Goal: Transaction & Acquisition: Purchase product/service

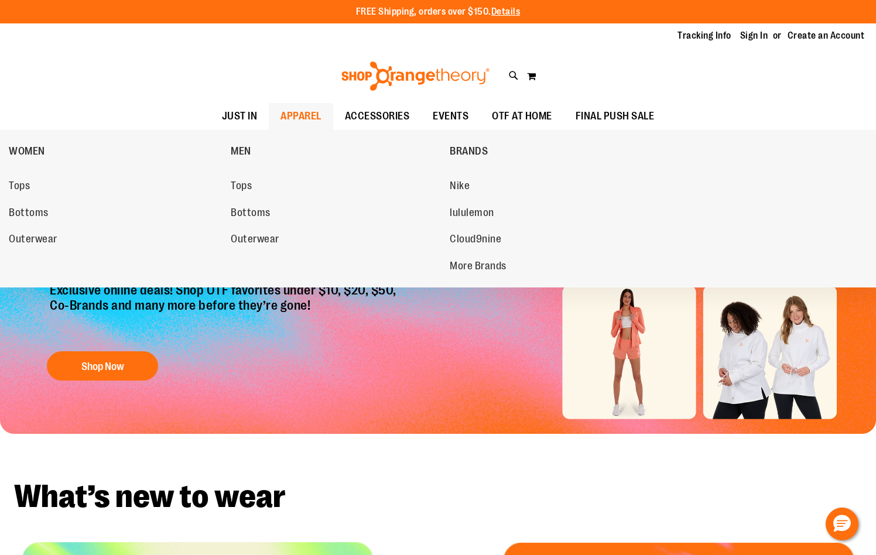
type input "**********"
click at [293, 119] on span "APPAREL" at bounding box center [300, 116] width 41 height 26
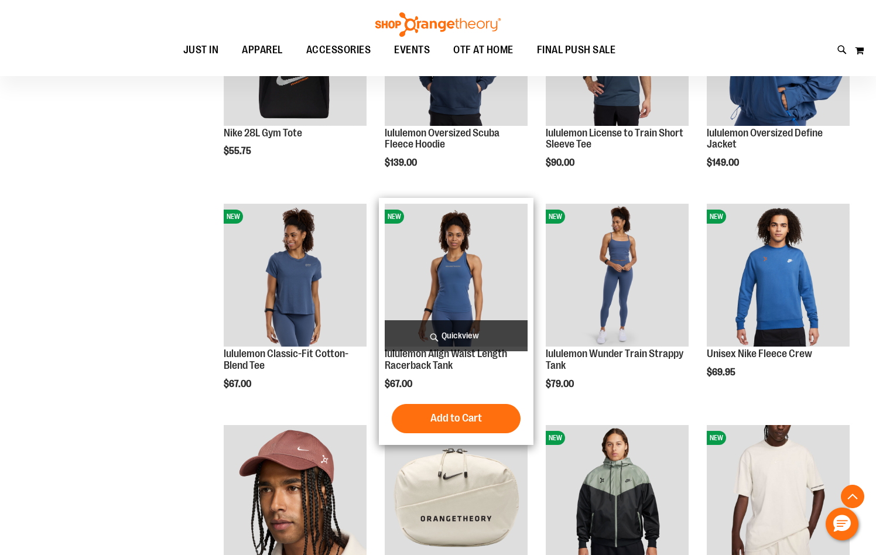
scroll to position [936, 0]
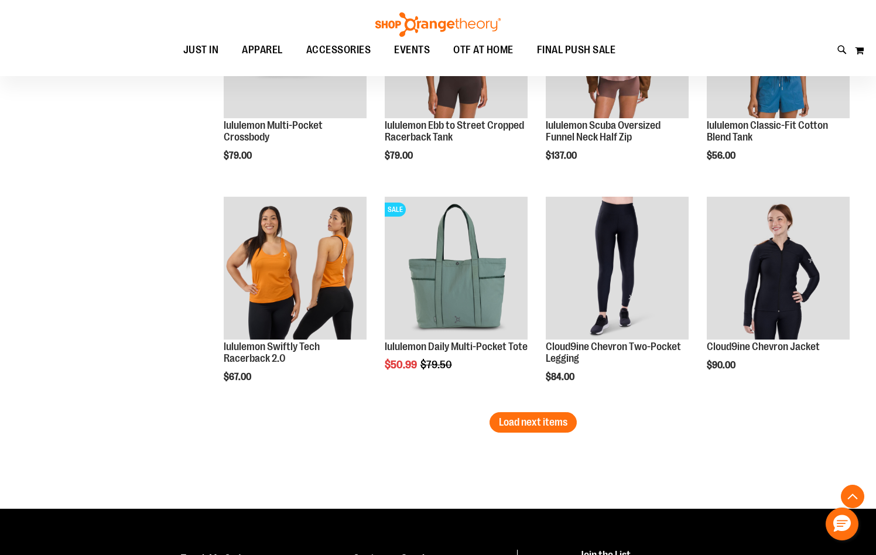
scroll to position [1931, 0]
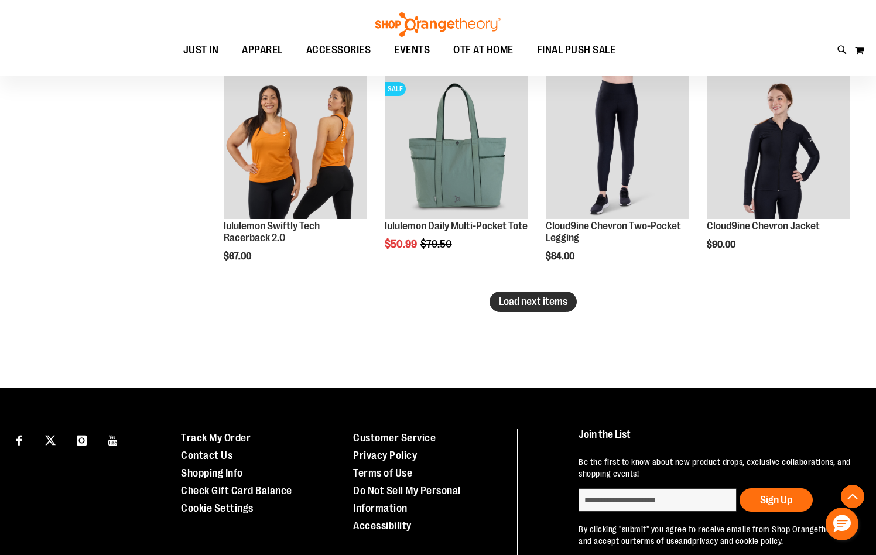
type input "**********"
click at [564, 305] on span "Load next items" at bounding box center [533, 302] width 68 height 12
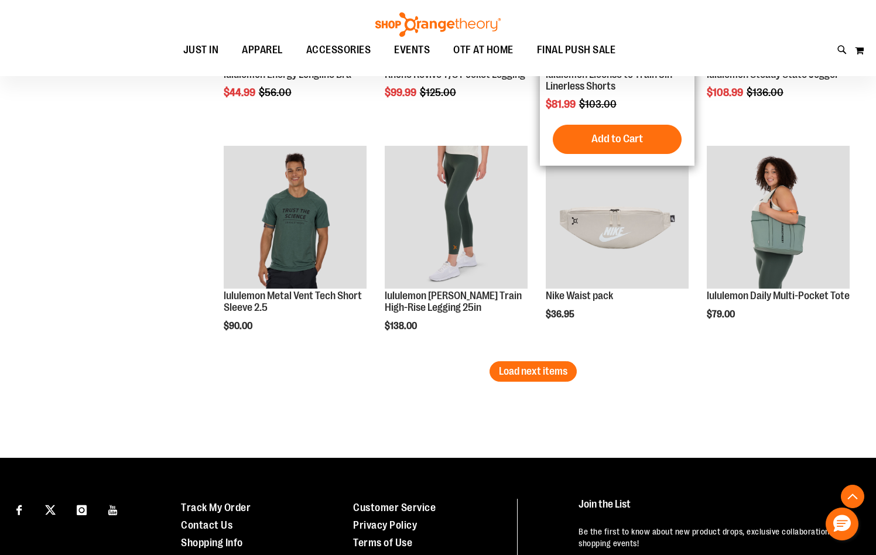
scroll to position [2541, 0]
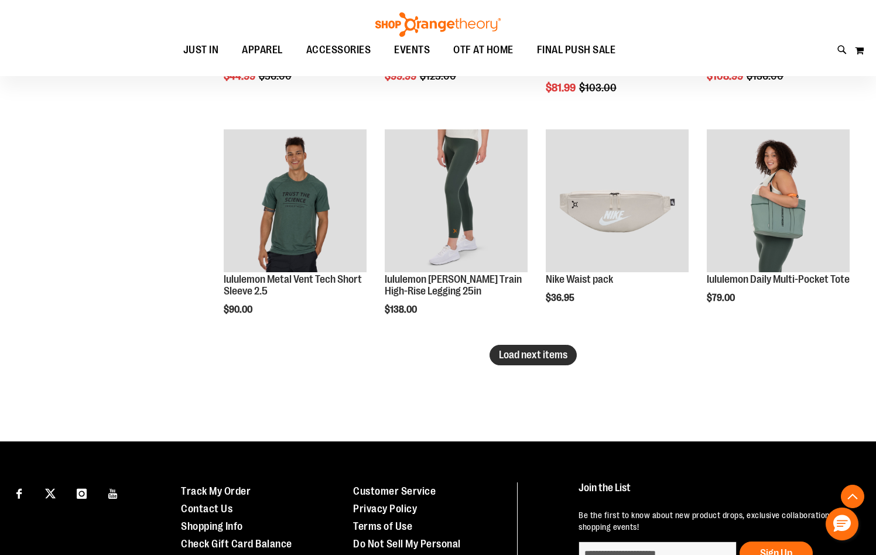
click at [535, 357] on span "Load next items" at bounding box center [533, 355] width 68 height 12
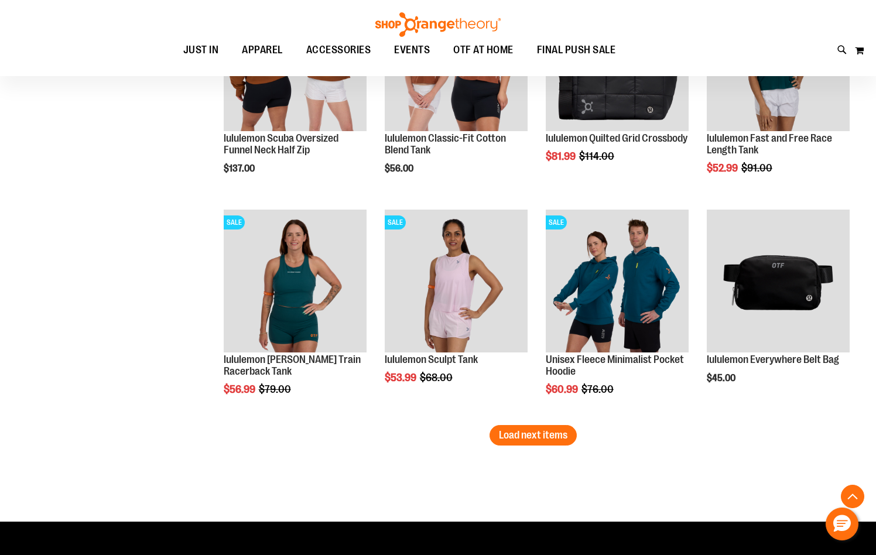
scroll to position [3184, 0]
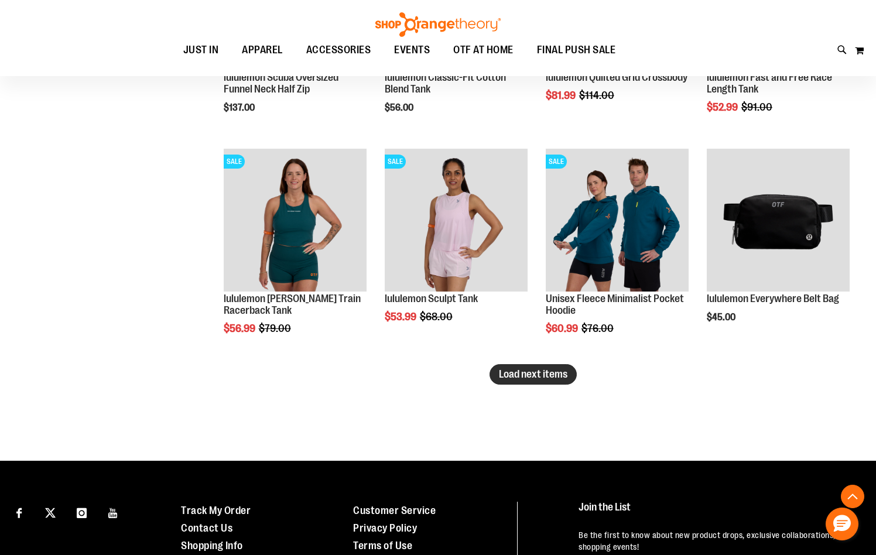
click at [540, 373] on span "Load next items" at bounding box center [533, 374] width 68 height 12
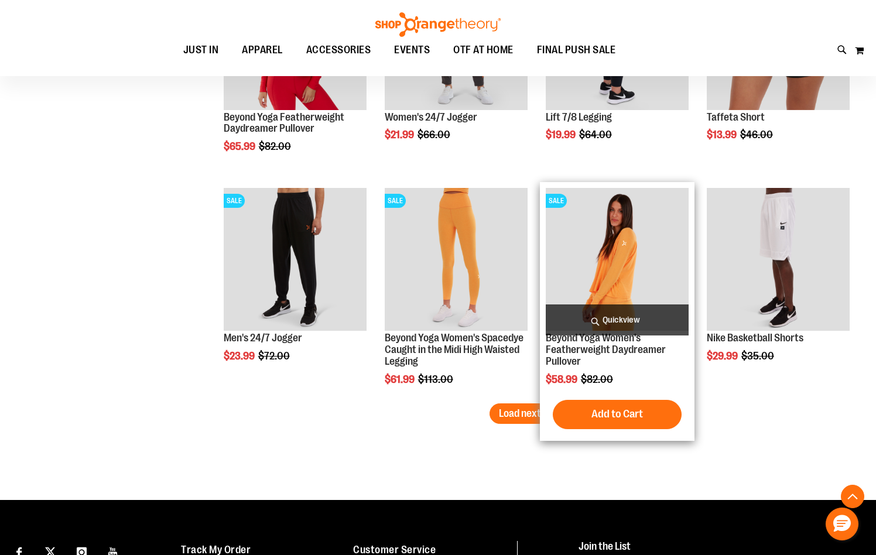
scroll to position [3828, 0]
